Goal: Communication & Community: Answer question/provide support

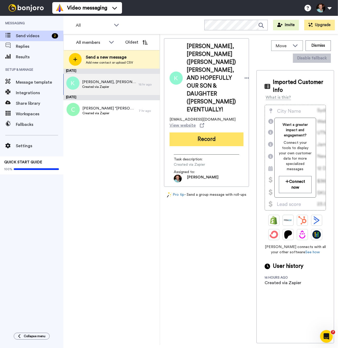
click at [198, 146] on button "Record" at bounding box center [207, 140] width 74 height 14
click at [206, 146] on button "Record" at bounding box center [207, 140] width 74 height 14
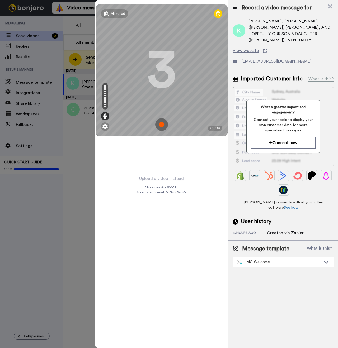
click at [160, 124] on img at bounding box center [161, 124] width 13 height 13
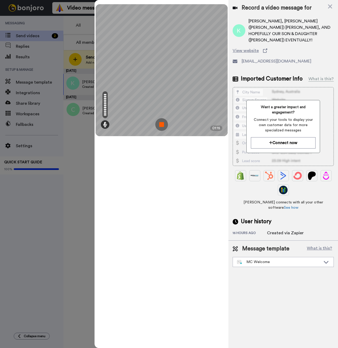
click at [164, 124] on img at bounding box center [161, 124] width 13 height 13
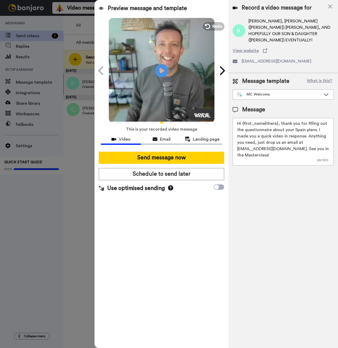
drag, startPoint x: 277, startPoint y: 117, endPoint x: 242, endPoint y: 117, distance: 34.6
click at [242, 118] on textarea "Hi {first_name|there}, thank you for filling out the questionnaire about your S…" at bounding box center [283, 142] width 101 height 48
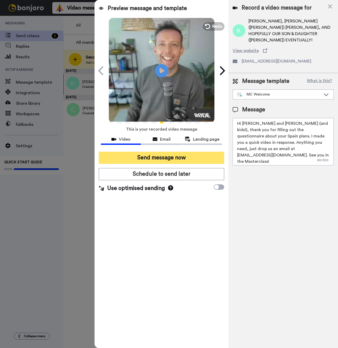
type textarea "Hi Karen and Chuck (and kids!), thank you for filling out the questionnaire abo…"
click at [180, 159] on button "Send message now" at bounding box center [161, 158] width 125 height 12
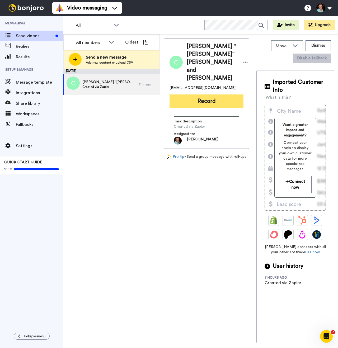
click at [196, 95] on button "Record" at bounding box center [207, 102] width 74 height 14
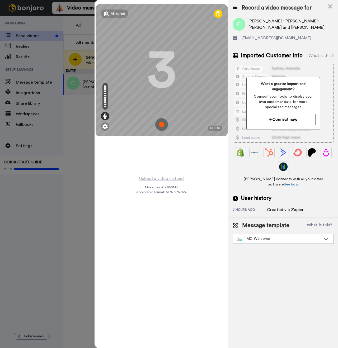
click at [161, 130] on img at bounding box center [161, 124] width 13 height 13
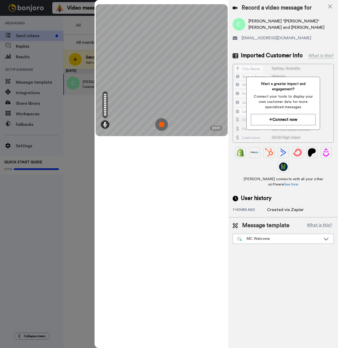
click at [166, 127] on img at bounding box center [161, 124] width 13 height 13
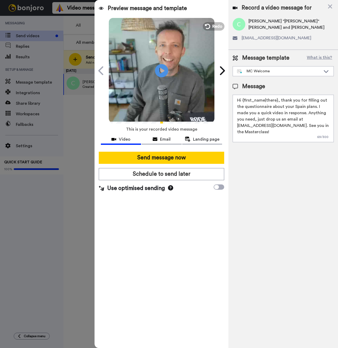
click at [274, 23] on span "[PERSON_NAME] "[PERSON_NAME]" [PERSON_NAME] and [PERSON_NAME]" at bounding box center [290, 24] width 85 height 13
copy span "[PERSON_NAME]"
drag, startPoint x: 276, startPoint y: 100, endPoint x: 243, endPoint y: 100, distance: 33.8
click at [243, 100] on textarea "Hi {first_name|there}, thank you for filling out the questionnaire about your S…" at bounding box center [283, 119] width 101 height 48
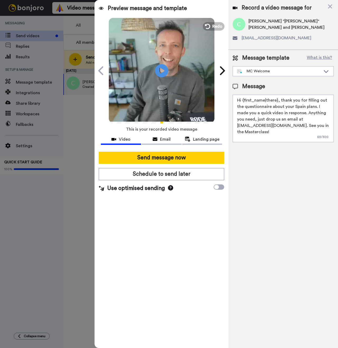
paste textarea "[PERSON_NAME]"
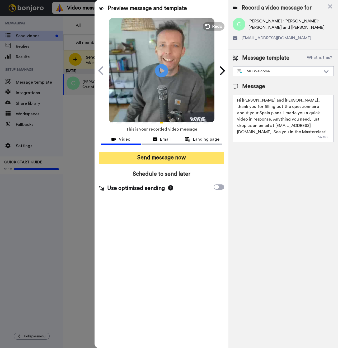
type textarea "Hi [PERSON_NAME] and [PERSON_NAME], thank you for filling out the questionnaire…"
click at [186, 155] on button "Send message now" at bounding box center [161, 158] width 125 height 12
